Goal: Transaction & Acquisition: Purchase product/service

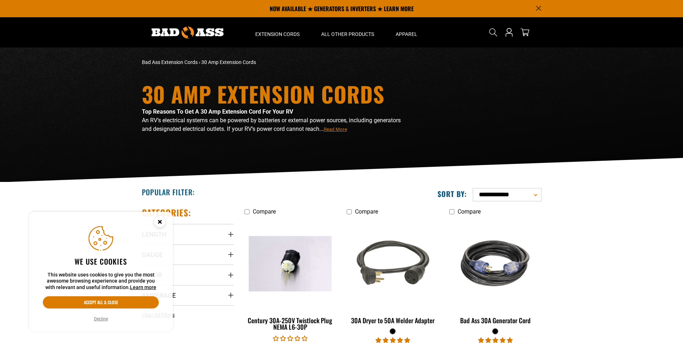
click at [160, 222] on icon "Cookie Consent" at bounding box center [159, 222] width 3 height 3
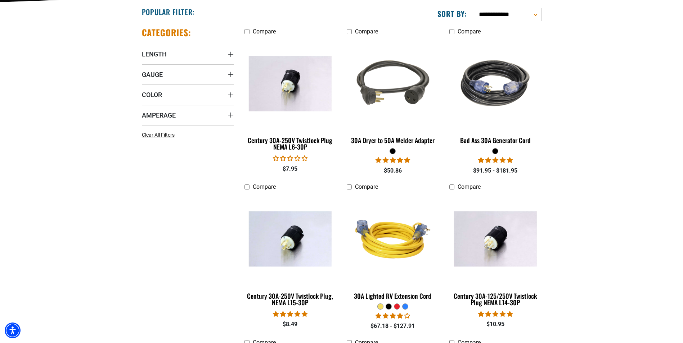
scroll to position [216, 0]
